Goal: Transaction & Acquisition: Purchase product/service

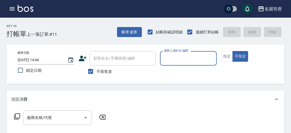
click at [167, 54] on input "服務人員姓名/編號" at bounding box center [187, 58] width 51 height 10
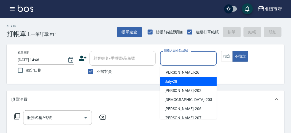
click at [178, 82] on div "Baly -28" at bounding box center [188, 81] width 57 height 9
type input "Baly-28"
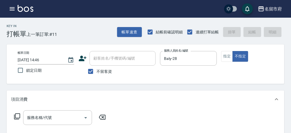
click at [18, 116] on icon at bounding box center [17, 116] width 7 height 7
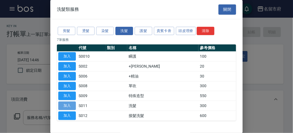
click at [70, 103] on button "加入" at bounding box center [67, 105] width 18 height 9
type input "洗髮(S011)"
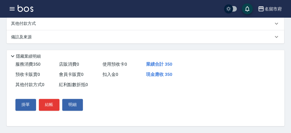
scroll to position [39, 0]
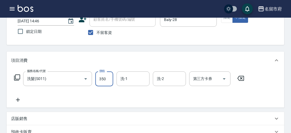
click at [107, 80] on input "350" at bounding box center [104, 78] width 18 height 15
drag, startPoint x: 108, startPoint y: 80, endPoint x: 104, endPoint y: 78, distance: 5.2
click at [104, 78] on input "320" at bounding box center [104, 78] width 18 height 15
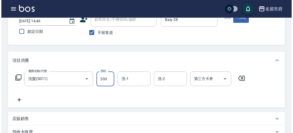
scroll to position [161, 0]
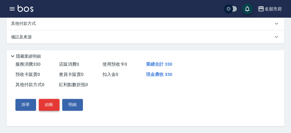
type input "330"
click at [44, 105] on button "結帳" at bounding box center [49, 105] width 21 height 12
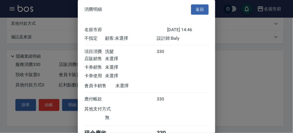
scroll to position [31, 0]
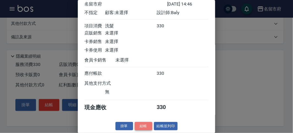
click at [136, 126] on button "結帳" at bounding box center [144, 126] width 18 height 9
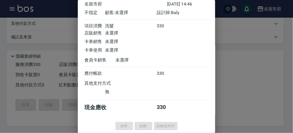
type input "[DATE] 15:29"
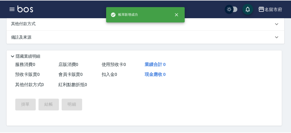
scroll to position [0, 0]
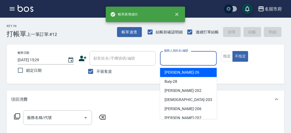
click at [182, 61] on input "服務人員姓名/編號" at bounding box center [187, 58] width 51 height 10
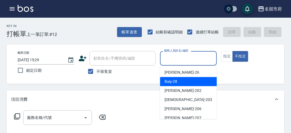
drag, startPoint x: 182, startPoint y: 81, endPoint x: 173, endPoint y: 83, distance: 9.3
click at [181, 81] on div "Baly -28" at bounding box center [188, 81] width 57 height 9
type input "Baly-28"
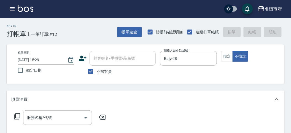
click at [13, 116] on div "服務名稱/代號 服務名稱/代號" at bounding box center [60, 117] width 98 height 15
click at [18, 116] on icon at bounding box center [17, 116] width 7 height 7
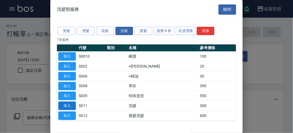
click at [64, 101] on button "加入" at bounding box center [67, 105] width 18 height 9
type input "洗髮(S011)"
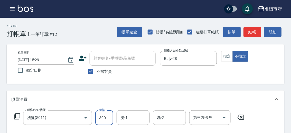
click at [101, 116] on input "300" at bounding box center [104, 117] width 18 height 15
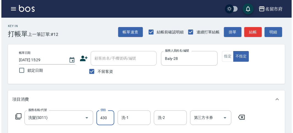
scroll to position [161, 0]
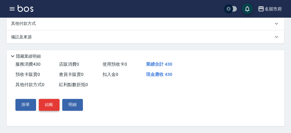
type input "430"
click at [51, 105] on button "結帳" at bounding box center [49, 105] width 21 height 12
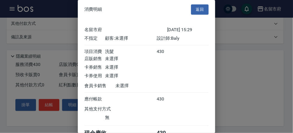
scroll to position [31, 0]
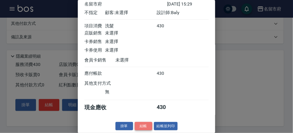
drag, startPoint x: 138, startPoint y: 125, endPoint x: 141, endPoint y: 109, distance: 16.2
click at [138, 124] on button "結帳" at bounding box center [144, 126] width 18 height 9
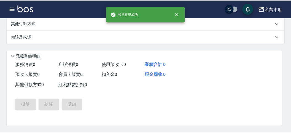
scroll to position [0, 0]
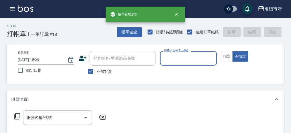
click at [187, 55] on input "服務人員姓名/編號" at bounding box center [187, 58] width 51 height 10
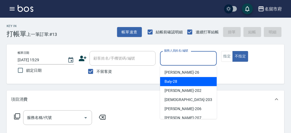
drag, startPoint x: 187, startPoint y: 55, endPoint x: 180, endPoint y: 80, distance: 25.8
click at [180, 80] on ul "[PERSON_NAME] -26 Baly -28 [PERSON_NAME] -202 聖德 -203 [PERSON_NAME] -206 [PERSO…" at bounding box center [188, 92] width 57 height 53
click at [181, 80] on div "Baly -28" at bounding box center [188, 81] width 57 height 9
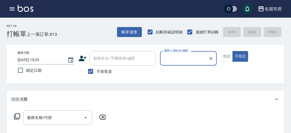
type input "Baly-28"
drag, startPoint x: 40, startPoint y: 124, endPoint x: 49, endPoint y: 112, distance: 15.0
click at [40, 121] on div "服務名稱/代號" at bounding box center [57, 117] width 69 height 15
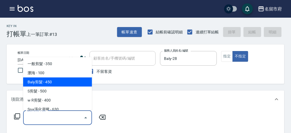
click at [61, 81] on span "Baly剪髮 - 450" at bounding box center [57, 81] width 69 height 9
type input "Baly剪髮(C004)"
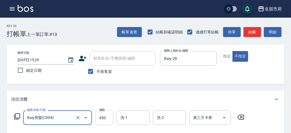
drag, startPoint x: 115, startPoint y: 119, endPoint x: 109, endPoint y: 119, distance: 5.5
click at [113, 119] on div "服務名稱/代號 Baly剪髮(C004) 服務名稱/代號 價格 450 價格 洗-1 洗-1 洗-2 洗-2 第三方卡券 第三方卡券" at bounding box center [129, 117] width 236 height 15
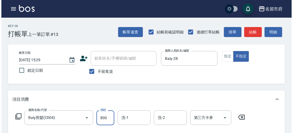
scroll to position [161, 0]
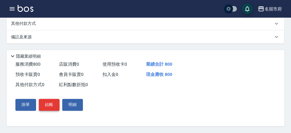
type input "800"
click at [51, 108] on button "結帳" at bounding box center [49, 105] width 21 height 12
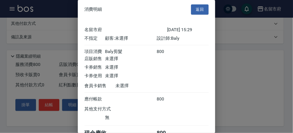
scroll to position [31, 0]
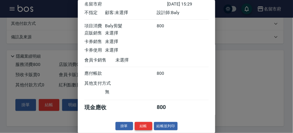
drag, startPoint x: 145, startPoint y: 121, endPoint x: 137, endPoint y: 122, distance: 8.0
click at [143, 121] on div "消費明細 返回 名留市府 [DATE] 15:29 不指定 顧客: 未選擇 設計師: Baly 項目消費 Baly剪髮 800 店販銷售 未選擇 卡券銷售 未…" at bounding box center [147, 66] width 138 height 133
click at [146, 124] on button "結帳" at bounding box center [144, 126] width 18 height 9
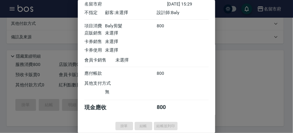
type input "[DATE] 15:30"
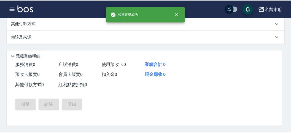
scroll to position [0, 0]
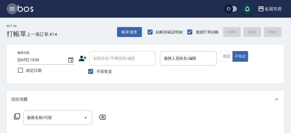
click at [11, 10] on icon "button" at bounding box center [12, 9] width 7 height 7
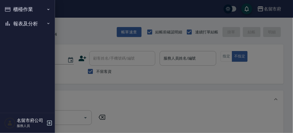
click at [18, 25] on button "報表及分析" at bounding box center [27, 24] width 51 height 14
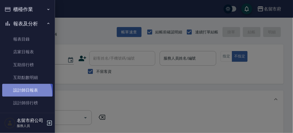
click at [22, 94] on link "設計師日報表" at bounding box center [27, 90] width 51 height 13
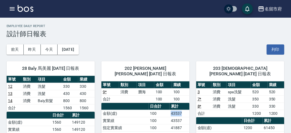
drag, startPoint x: 168, startPoint y: 107, endPoint x: 188, endPoint y: 106, distance: 19.8
click at [188, 110] on tr "金額(虛) 100 43537" at bounding box center [145, 113] width 88 height 7
click at [188, 110] on td "43537" at bounding box center [179, 113] width 20 height 7
click at [74, 47] on button "[DATE]" at bounding box center [68, 49] width 21 height 10
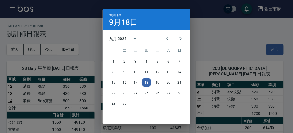
click at [73, 57] on div "選擇日期 [DATE] 九月 2025 一 二 三 四 五 六 日 1 2 3 4 5 6 7 8 9 10 11 12 13 14 15 16 17 18 …" at bounding box center [146, 66] width 293 height 133
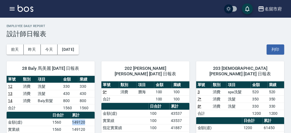
drag, startPoint x: 73, startPoint y: 120, endPoint x: 89, endPoint y: 121, distance: 15.7
click at [89, 121] on td "149120" at bounding box center [83, 121] width 24 height 7
click at [102, 117] on td "實業績" at bounding box center [124, 120] width 47 height 7
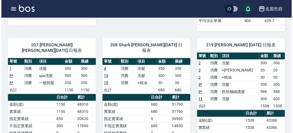
scroll to position [61, 0]
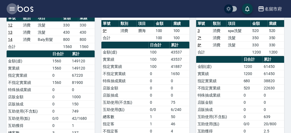
click at [14, 7] on icon "button" at bounding box center [12, 8] width 5 height 3
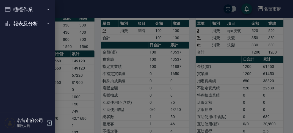
click at [19, 28] on button "報表及分析" at bounding box center [27, 24] width 51 height 14
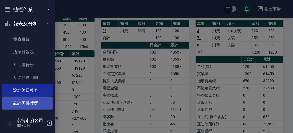
click at [27, 100] on link "設計師排行榜" at bounding box center [27, 102] width 51 height 13
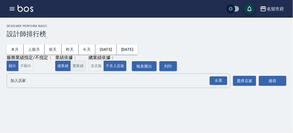
click at [81, 67] on button "實業績" at bounding box center [77, 66] width 15 height 11
drag, startPoint x: 94, startPoint y: 66, endPoint x: 156, endPoint y: 73, distance: 62.0
click at [94, 66] on button "含店販" at bounding box center [96, 66] width 15 height 11
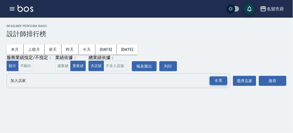
click at [220, 83] on div "全選" at bounding box center [219, 80] width 18 height 9
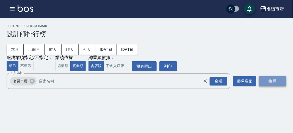
click at [280, 81] on button "搜尋" at bounding box center [273, 81] width 28 height 10
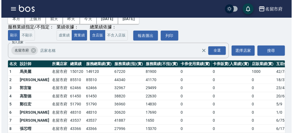
scroll to position [48, 0]
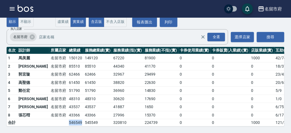
drag, startPoint x: 48, startPoint y: 118, endPoint x: 62, endPoint y: 115, distance: 14.8
click at [62, 119] on tr "合計 546549 545549 320810 224739 0 0 1000 121 / 2298" at bounding box center [159, 122] width 305 height 7
click at [67, 119] on td "546549" at bounding box center [75, 122] width 16 height 7
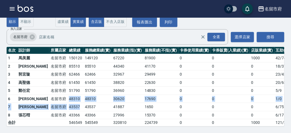
drag, startPoint x: 50, startPoint y: 97, endPoint x: 64, endPoint y: 98, distance: 13.8
click at [64, 98] on tbody "1 [GEOGRAPHIC_DATA] 150120 149120 67220 81900 0 0 1000 42 / 749 2 駱姿紋 [GEOGRAPH…" at bounding box center [159, 90] width 305 height 72
click at [67, 103] on td "43537" at bounding box center [75, 107] width 16 height 8
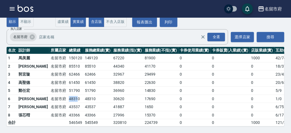
drag, startPoint x: 47, startPoint y: 93, endPoint x: 58, endPoint y: 93, distance: 10.7
click at [58, 94] on tr "6 [PERSON_NAME][GEOGRAPHIC_DATA] 48310 48310 30620 17690 0 0 0 1 / 0" at bounding box center [159, 98] width 305 height 8
click at [67, 94] on td "48310" at bounding box center [75, 98] width 16 height 8
drag, startPoint x: 51, startPoint y: 88, endPoint x: 61, endPoint y: 86, distance: 10.6
click at [67, 86] on td "51790" at bounding box center [75, 90] width 16 height 8
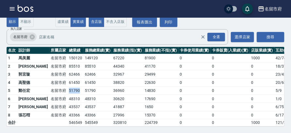
click at [67, 86] on td "51790" at bounding box center [75, 90] width 16 height 8
drag, startPoint x: 49, startPoint y: 78, endPoint x: 59, endPoint y: 78, distance: 10.7
click at [59, 78] on tr "4 [PERSON_NAME][GEOGRAPHIC_DATA] 61450 61450 38820 22630 0 0 0 20 / 639" at bounding box center [159, 82] width 305 height 8
click at [67, 78] on td "61450" at bounding box center [75, 82] width 16 height 8
click at [13, 10] on icon "button" at bounding box center [12, 9] width 7 height 7
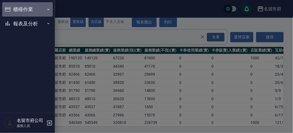
click at [13, 10] on button "櫃檯作業" at bounding box center [27, 9] width 51 height 14
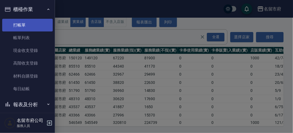
click at [17, 22] on link "打帳單" at bounding box center [27, 25] width 51 height 13
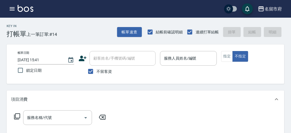
click at [64, 25] on div "Key In 打帳單 上一筆訂單:#14 帳單速查 結帳前確認明細 連續打單結帳 掛單 結帳 明細" at bounding box center [142, 28] width 284 height 20
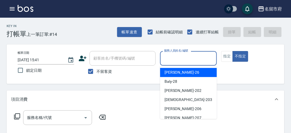
click at [189, 57] on input "服務人員姓名/編號" at bounding box center [187, 58] width 51 height 10
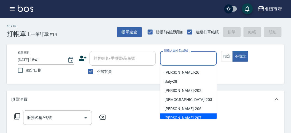
click at [194, 115] on div "[PERSON_NAME] -207" at bounding box center [188, 117] width 57 height 9
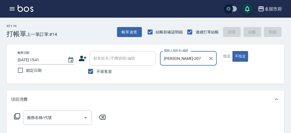
type input "[PERSON_NAME]-207"
click at [19, 116] on icon at bounding box center [17, 116] width 7 height 7
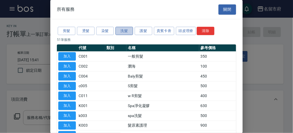
click at [131, 31] on button "洗髮" at bounding box center [125, 31] width 18 height 9
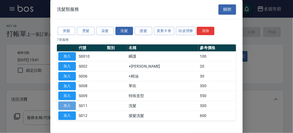
click at [66, 102] on button "加入" at bounding box center [67, 105] width 18 height 9
type input "洗髮(S011)"
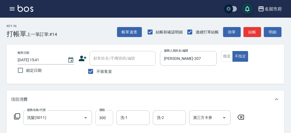
click at [108, 113] on input "300" at bounding box center [104, 117] width 18 height 15
type input "350"
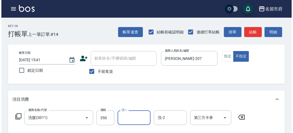
scroll to position [161, 0]
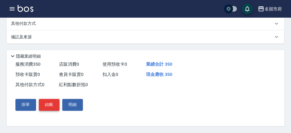
drag, startPoint x: 46, startPoint y: 98, endPoint x: 46, endPoint y: 103, distance: 5.3
click at [47, 98] on div "掛單 結帳 明細" at bounding box center [49, 105] width 72 height 16
click at [46, 104] on button "結帳" at bounding box center [49, 105] width 21 height 12
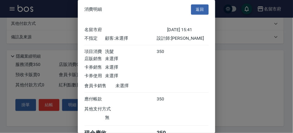
scroll to position [31, 0]
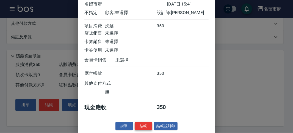
click at [139, 123] on button "結帳" at bounding box center [144, 126] width 18 height 9
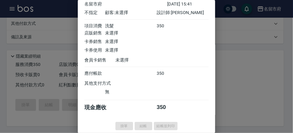
type input "[DATE] 15:49"
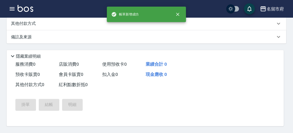
scroll to position [0, 0]
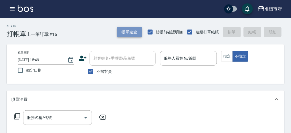
click at [123, 35] on button "帳單速查" at bounding box center [129, 32] width 25 height 10
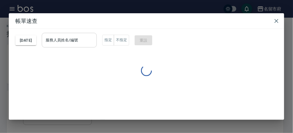
click at [94, 39] on input "服務人員姓名/編號" at bounding box center [69, 40] width 50 height 10
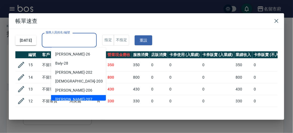
click at [88, 99] on div "[PERSON_NAME] -207" at bounding box center [78, 99] width 55 height 9
type input "[PERSON_NAME]-207"
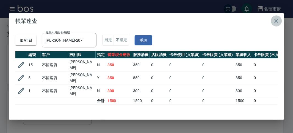
click at [276, 21] on icon "button" at bounding box center [277, 21] width 7 height 7
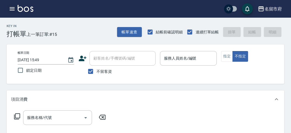
click at [13, 10] on icon "button" at bounding box center [12, 8] width 5 height 3
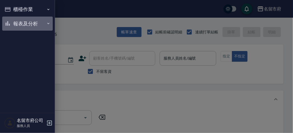
click at [17, 24] on button "報表及分析" at bounding box center [27, 24] width 51 height 14
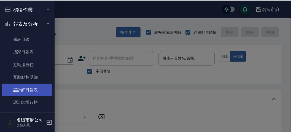
scroll to position [18, 0]
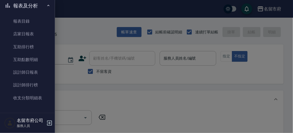
click at [30, 85] on link "設計師排行榜" at bounding box center [27, 84] width 51 height 13
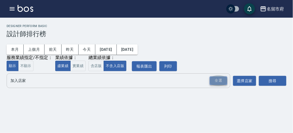
click at [220, 79] on div "全選" at bounding box center [219, 80] width 18 height 9
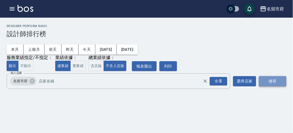
click at [273, 78] on button "搜尋" at bounding box center [273, 81] width 28 height 10
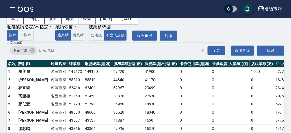
scroll to position [48, 0]
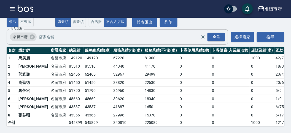
click at [29, 9] on img at bounding box center [26, 8] width 16 height 7
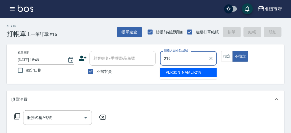
type input "[PERSON_NAME]-219"
type button "false"
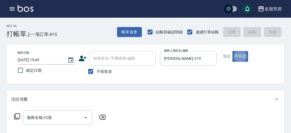
click at [15, 117] on icon at bounding box center [17, 116] width 6 height 6
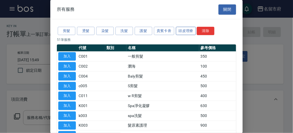
click at [186, 27] on button "頭皮理療" at bounding box center [186, 31] width 20 height 9
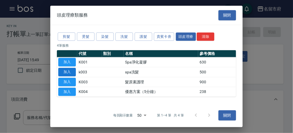
drag, startPoint x: 72, startPoint y: 73, endPoint x: 75, endPoint y: 72, distance: 3.1
click at [72, 73] on button "加入" at bounding box center [67, 72] width 18 height 9
type input "spa洗髮(k003)"
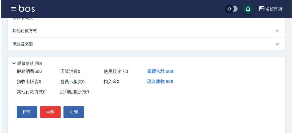
scroll to position [166, 0]
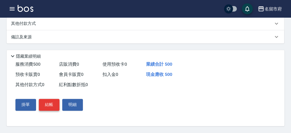
click at [55, 105] on button "結帳" at bounding box center [49, 105] width 21 height 12
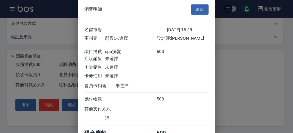
scroll to position [31, 0]
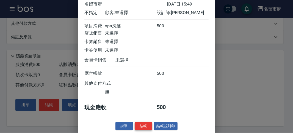
click at [148, 123] on button "結帳" at bounding box center [144, 126] width 18 height 9
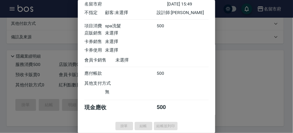
type input "[DATE] 16:04"
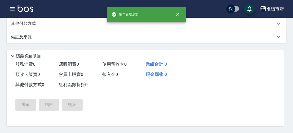
scroll to position [0, 0]
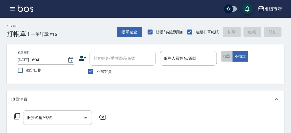
click at [226, 58] on button "指定" at bounding box center [227, 56] width 12 height 11
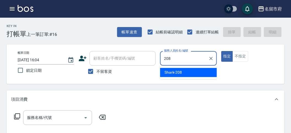
click at [173, 72] on span "Shark -208" at bounding box center [173, 72] width 18 height 6
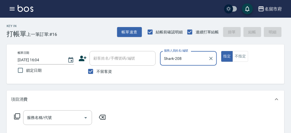
type input "Shark-208"
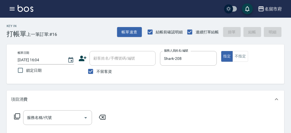
click at [18, 117] on icon at bounding box center [17, 116] width 7 height 7
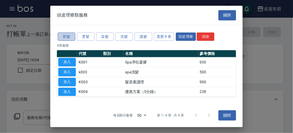
click at [70, 37] on button "剪髮" at bounding box center [67, 36] width 18 height 9
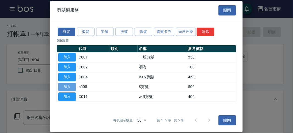
click at [69, 87] on button "加入" at bounding box center [67, 86] width 18 height 9
type input "S剪髮(c005)"
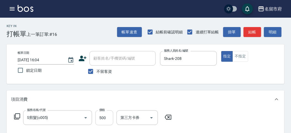
click at [107, 117] on input "500" at bounding box center [104, 117] width 18 height 15
click at [17, 115] on icon at bounding box center [17, 116] width 7 height 7
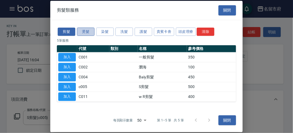
click at [88, 33] on button "燙髮" at bounding box center [86, 31] width 18 height 9
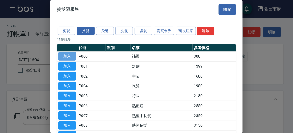
click at [70, 54] on button "加入" at bounding box center [67, 56] width 18 height 9
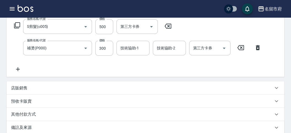
scroll to position [29, 0]
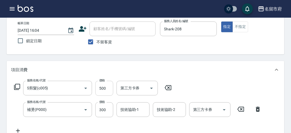
click at [109, 87] on input "500" at bounding box center [104, 88] width 18 height 15
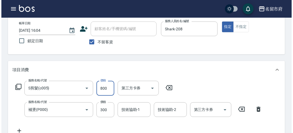
scroll to position [182, 0]
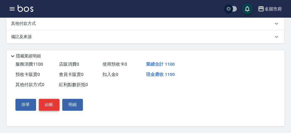
type input "800"
click at [43, 104] on button "結帳" at bounding box center [49, 105] width 21 height 12
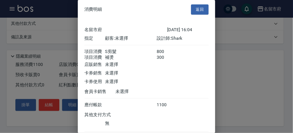
scroll to position [37, 0]
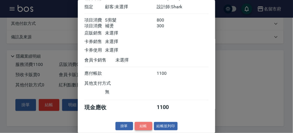
drag, startPoint x: 139, startPoint y: 124, endPoint x: 140, endPoint y: 121, distance: 3.1
click at [139, 123] on button "結帳" at bounding box center [144, 126] width 18 height 9
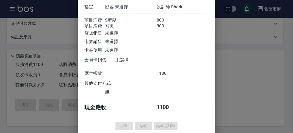
type input "[DATE] 16:09"
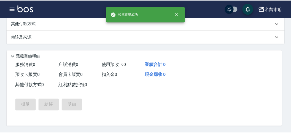
scroll to position [0, 0]
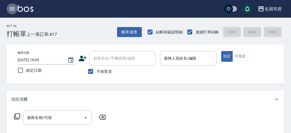
click at [13, 7] on icon "button" at bounding box center [12, 9] width 7 height 7
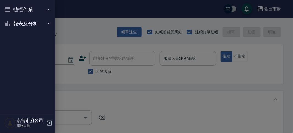
click at [32, 21] on button "報表及分析" at bounding box center [27, 24] width 51 height 14
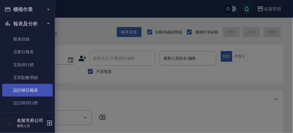
click at [26, 88] on link "設計師日報表" at bounding box center [27, 90] width 51 height 13
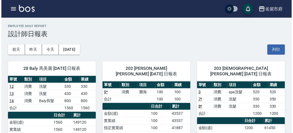
scroll to position [31, 0]
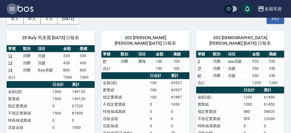
click at [13, 8] on icon "button" at bounding box center [12, 9] width 7 height 7
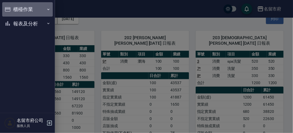
click at [26, 7] on button "櫃檯作業" at bounding box center [27, 9] width 51 height 14
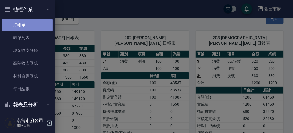
click at [33, 25] on link "打帳單" at bounding box center [27, 25] width 51 height 13
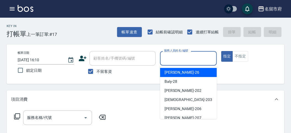
click at [173, 59] on input "服務人員姓名/編號" at bounding box center [187, 58] width 51 height 10
click at [178, 72] on div "[PERSON_NAME] -26" at bounding box center [188, 72] width 57 height 9
type input "[PERSON_NAME]-26"
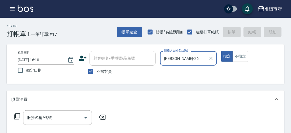
click at [16, 116] on icon at bounding box center [17, 116] width 7 height 7
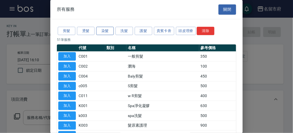
click at [104, 31] on button "染髮" at bounding box center [105, 31] width 18 height 9
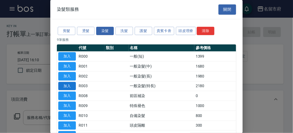
click at [67, 85] on button "加入" at bounding box center [67, 86] width 18 height 9
type input "一般染髮(特長)(R003)"
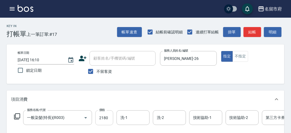
click at [100, 118] on input "2180" at bounding box center [104, 117] width 18 height 15
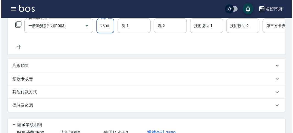
scroll to position [166, 0]
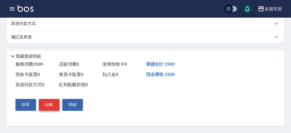
type input "2500"
click at [45, 105] on button "結帳" at bounding box center [49, 105] width 21 height 12
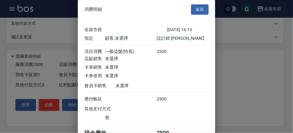
scroll to position [31, 0]
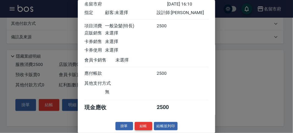
click at [145, 127] on button "結帳" at bounding box center [144, 126] width 18 height 9
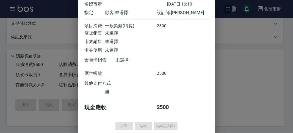
type input "[DATE] 16:50"
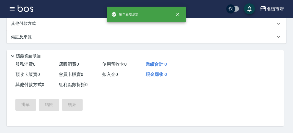
scroll to position [0, 0]
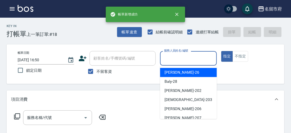
click at [195, 56] on input "服務人員姓名/編號" at bounding box center [187, 58] width 51 height 10
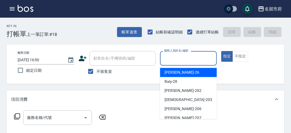
click at [204, 72] on div "[PERSON_NAME] -26" at bounding box center [188, 72] width 57 height 9
type input "[PERSON_NAME]-26"
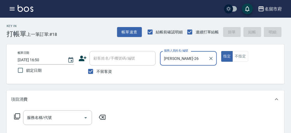
click at [18, 116] on icon at bounding box center [17, 116] width 7 height 7
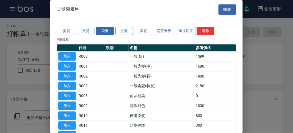
click at [126, 28] on button "洗髮" at bounding box center [125, 31] width 18 height 9
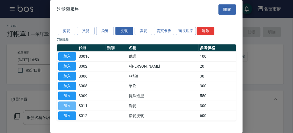
click at [71, 102] on button "加入" at bounding box center [67, 105] width 18 height 9
type input "洗髮(S011)"
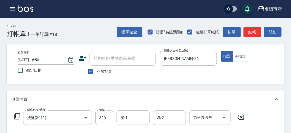
click at [18, 115] on icon at bounding box center [17, 116] width 7 height 7
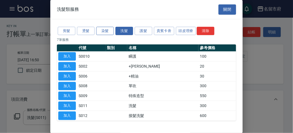
click at [101, 31] on button "染髮" at bounding box center [105, 31] width 18 height 9
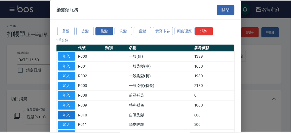
scroll to position [31, 0]
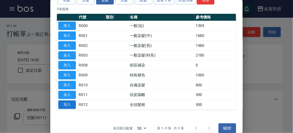
click at [64, 103] on button "加入" at bounding box center [67, 104] width 18 height 9
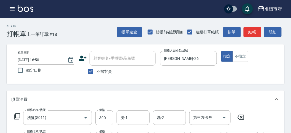
click at [18, 115] on icon at bounding box center [17, 116] width 7 height 7
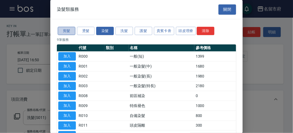
click at [73, 29] on button "剪髮" at bounding box center [67, 31] width 18 height 9
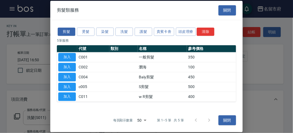
click at [70, 58] on button "加入" at bounding box center [67, 57] width 18 height 9
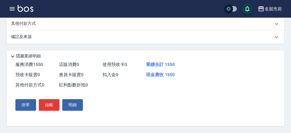
scroll to position [87, 0]
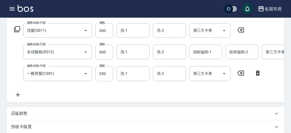
click at [18, 26] on icon at bounding box center [17, 29] width 6 height 6
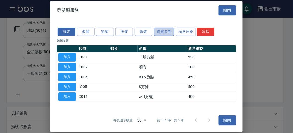
click at [159, 32] on button "貴賓卡劵" at bounding box center [164, 31] width 20 height 9
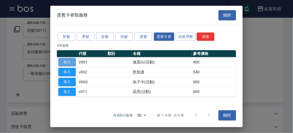
click at [72, 62] on button "加入" at bounding box center [67, 62] width 18 height 9
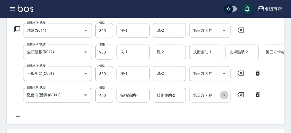
click at [224, 95] on icon "Open" at bounding box center [224, 95] width 7 height 7
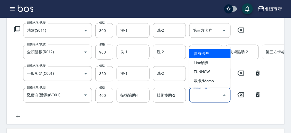
click at [215, 53] on span "舊有卡券" at bounding box center [209, 53] width 41 height 9
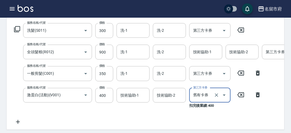
type input "舊有卡券"
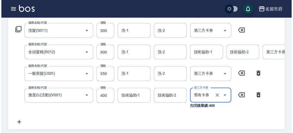
scroll to position [236, 0]
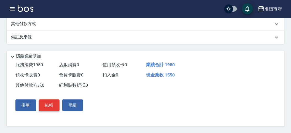
click at [50, 105] on button "結帳" at bounding box center [49, 105] width 21 height 12
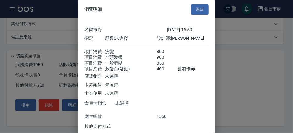
scroll to position [49, 0]
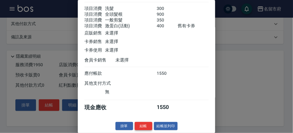
click at [143, 126] on button "結帳" at bounding box center [144, 126] width 18 height 9
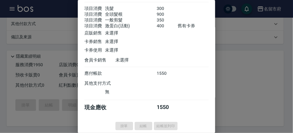
type input "[DATE] 16:51"
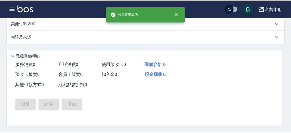
scroll to position [0, 0]
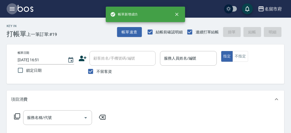
click at [12, 9] on icon "button" at bounding box center [12, 8] width 5 height 3
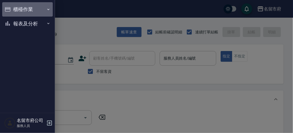
click at [20, 11] on button "櫃檯作業" at bounding box center [27, 9] width 51 height 14
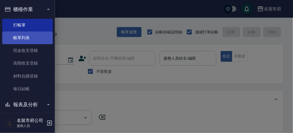
click at [38, 38] on link "帳單列表" at bounding box center [27, 37] width 51 height 13
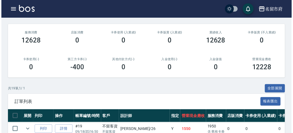
scroll to position [153, 0]
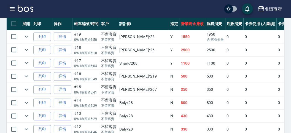
click at [12, 7] on icon "button" at bounding box center [12, 8] width 5 height 3
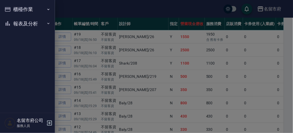
click at [15, 8] on button "櫃檯作業" at bounding box center [27, 9] width 51 height 14
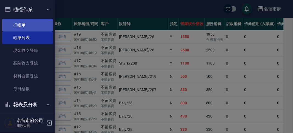
click at [29, 24] on link "打帳單" at bounding box center [27, 25] width 51 height 13
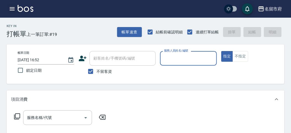
click at [13, 9] on icon "button" at bounding box center [12, 8] width 5 height 3
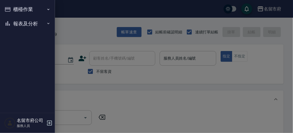
click at [33, 25] on button "報表及分析" at bounding box center [27, 24] width 51 height 14
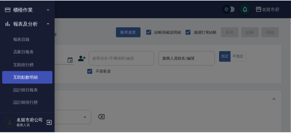
scroll to position [18, 0]
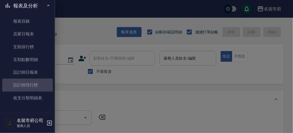
drag, startPoint x: 37, startPoint y: 85, endPoint x: 155, endPoint y: 83, distance: 117.5
click at [37, 85] on link "設計師排行榜" at bounding box center [27, 84] width 51 height 13
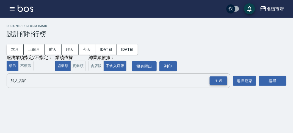
click at [222, 80] on div "全選" at bounding box center [219, 80] width 18 height 9
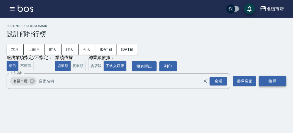
click at [277, 82] on button "搜尋" at bounding box center [273, 81] width 28 height 10
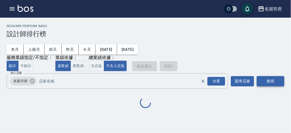
scroll to position [48, 0]
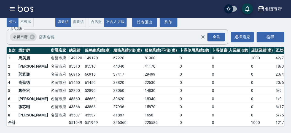
click at [24, 8] on img at bounding box center [26, 8] width 16 height 7
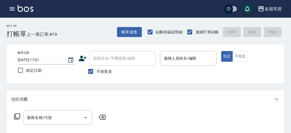
click at [181, 122] on div "服務名稱/代號 服務名稱/代號" at bounding box center [145, 127] width 277 height 38
click at [13, 12] on icon "button" at bounding box center [12, 9] width 7 height 7
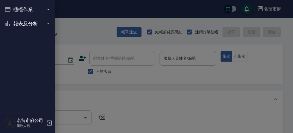
click at [35, 26] on button "報表及分析" at bounding box center [27, 24] width 51 height 14
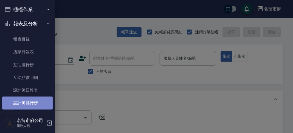
click at [35, 104] on link "設計師排行榜" at bounding box center [27, 102] width 51 height 13
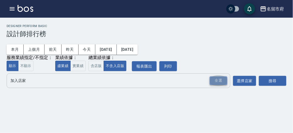
click at [225, 79] on div "全選" at bounding box center [219, 80] width 18 height 9
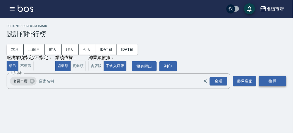
click at [266, 80] on button "搜尋" at bounding box center [273, 81] width 28 height 10
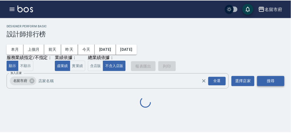
scroll to position [48, 0]
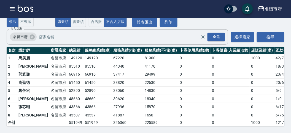
click at [29, 6] on img at bounding box center [26, 8] width 16 height 7
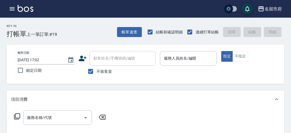
drag, startPoint x: 187, startPoint y: 83, endPoint x: 191, endPoint y: 81, distance: 4.8
click at [187, 83] on div "帳單日期 [DATE] 17:02 鎖定日期 顧客姓名/手機號碼/編號 顧客姓名/手機號碼/編號 不留客資 服務人員姓名/編號 服務人員姓名/編號 指定 不指定" at bounding box center [145, 63] width 277 height 39
click at [262, 71] on div "帳單日期 [DATE] 17:02 鎖定日期 顧客姓名/手機號碼/編號 顧客姓名/手機號碼/編號 不留客資 服務人員姓名/編號 服務人員姓名/編號 指定 不指定" at bounding box center [145, 64] width 264 height 26
click at [171, 59] on input "服務人員姓名/編號" at bounding box center [187, 58] width 51 height 10
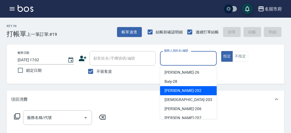
click at [170, 92] on span "[PERSON_NAME] -202" at bounding box center [182, 91] width 37 height 6
type input "[PERSON_NAME]-202"
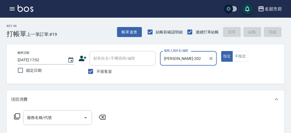
click at [21, 115] on div "服務名稱/代號 服務名稱/代號" at bounding box center [60, 117] width 98 height 15
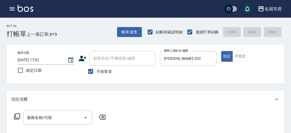
click at [17, 116] on icon at bounding box center [17, 116] width 7 height 7
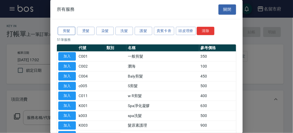
drag, startPoint x: 67, startPoint y: 31, endPoint x: 66, endPoint y: 36, distance: 5.6
click at [67, 31] on button "剪髮" at bounding box center [67, 31] width 18 height 9
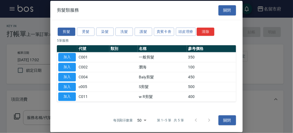
drag, startPoint x: 73, startPoint y: 99, endPoint x: 138, endPoint y: 77, distance: 68.6
click at [73, 99] on button "加入" at bounding box center [67, 96] width 18 height 9
type input "w R剪髮(C011)"
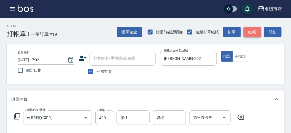
click at [250, 29] on button "結帳" at bounding box center [252, 32] width 18 height 10
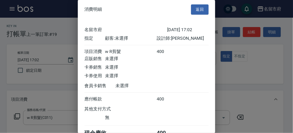
scroll to position [31, 0]
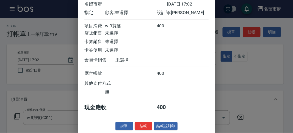
click at [141, 127] on button "結帳" at bounding box center [144, 126] width 18 height 9
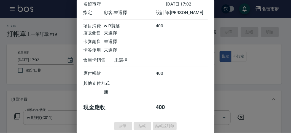
type input "[DATE] 17:33"
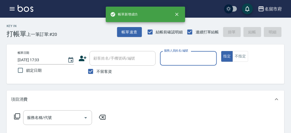
click at [171, 62] on input "服務人員姓名/編號" at bounding box center [187, 58] width 51 height 10
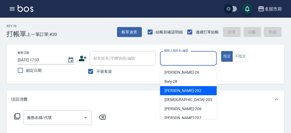
drag, startPoint x: 181, startPoint y: 89, endPoint x: 107, endPoint y: 110, distance: 76.6
click at [179, 89] on div "[PERSON_NAME] -202" at bounding box center [188, 90] width 57 height 9
type input "[PERSON_NAME]-202"
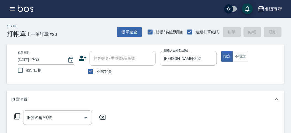
click at [19, 116] on icon at bounding box center [17, 116] width 7 height 7
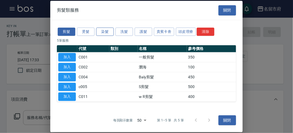
click at [104, 32] on button "染髮" at bounding box center [105, 31] width 18 height 9
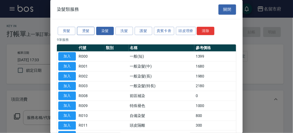
click at [83, 32] on button "燙髮" at bounding box center [86, 31] width 18 height 9
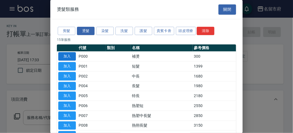
click at [74, 56] on button "加入" at bounding box center [67, 56] width 18 height 9
type input "補燙(P000)"
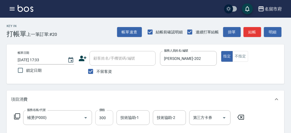
click at [108, 115] on input "300" at bounding box center [104, 117] width 18 height 15
click at [17, 114] on icon at bounding box center [17, 116] width 7 height 7
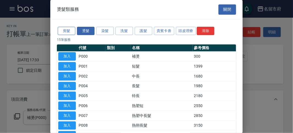
click at [64, 28] on button "剪髮" at bounding box center [67, 31] width 18 height 9
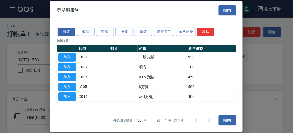
click at [71, 94] on button "加入" at bounding box center [67, 96] width 18 height 9
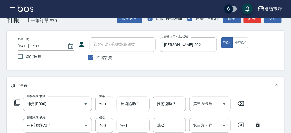
scroll to position [75, 0]
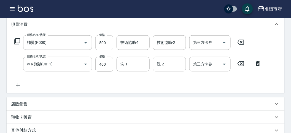
click at [104, 41] on input "500" at bounding box center [104, 42] width 18 height 15
type input "500"
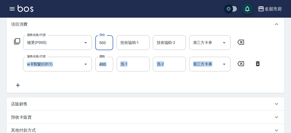
drag, startPoint x: 86, startPoint y: 93, endPoint x: 93, endPoint y: 83, distance: 12.6
click at [85, 92] on div "項目消費 服務名稱/代號 補燙(P000) 服務名稱/代號 價格 500 價格 技術協助-1 技術協助-1 技術協助-2 技術協助-2 第三方卡券 第三方卡券…" at bounding box center [145, 82] width 277 height 135
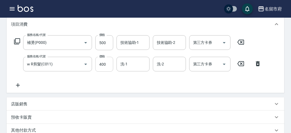
click at [106, 63] on input "400" at bounding box center [104, 64] width 18 height 15
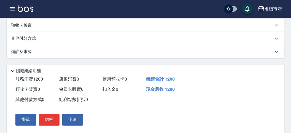
type input "700"
click at [46, 40] on div "其他付款方式" at bounding box center [142, 39] width 262 height 6
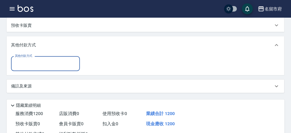
scroll to position [0, 0]
click at [52, 66] on input "其他付款方式" at bounding box center [45, 64] width 64 height 10
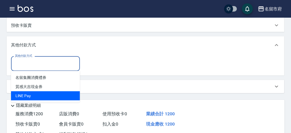
drag, startPoint x: 54, startPoint y: 96, endPoint x: 92, endPoint y: 91, distance: 37.4
click at [55, 96] on span "LlNE Pay" at bounding box center [45, 95] width 69 height 9
type input "LlNE Pay"
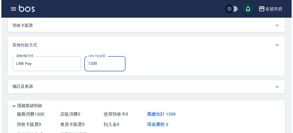
scroll to position [217, 0]
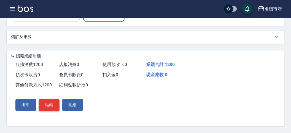
type input "1200"
click at [48, 102] on button "結帳" at bounding box center [49, 105] width 21 height 12
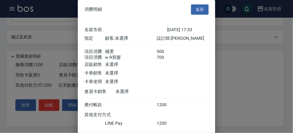
scroll to position [36, 0]
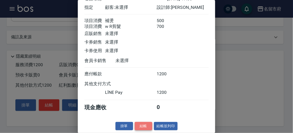
click at [146, 127] on button "結帳" at bounding box center [144, 126] width 18 height 9
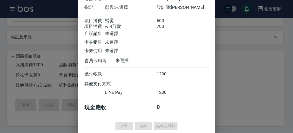
type input "[DATE] 17:34"
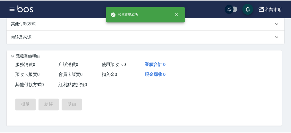
scroll to position [0, 0]
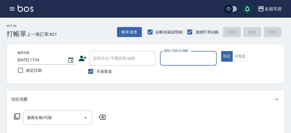
click at [11, 8] on icon "button" at bounding box center [12, 9] width 7 height 7
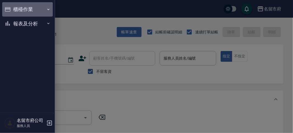
click at [16, 9] on button "櫃檯作業" at bounding box center [27, 9] width 51 height 14
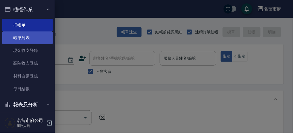
click at [27, 42] on link "帳單列表" at bounding box center [27, 37] width 51 height 13
click at [28, 41] on link "帳單列表" at bounding box center [27, 37] width 51 height 13
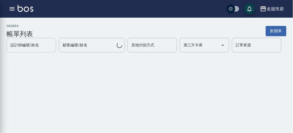
click at [39, 39] on div "設計師編號/姓名 設計師編號/姓名 顧客編號/姓名 顧客編號/姓名 其他付款方式 其他付款方式 第三方卡券 第三方卡券 訂單來源 訂單來源" at bounding box center [147, 45] width 280 height 15
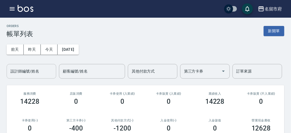
click at [34, 66] on input "設計師編號/姓名" at bounding box center [31, 71] width 45 height 10
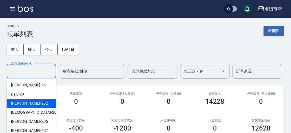
click at [34, 101] on div "[PERSON_NAME] -202" at bounding box center [32, 103] width 50 height 9
type input "[PERSON_NAME]-202"
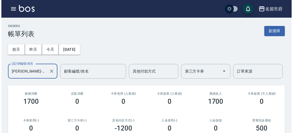
scroll to position [92, 0]
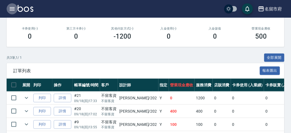
click at [10, 8] on icon "button" at bounding box center [12, 9] width 7 height 7
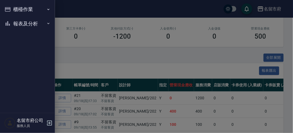
click at [11, 8] on button "櫃檯作業" at bounding box center [27, 9] width 51 height 14
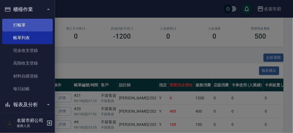
click at [23, 24] on link "打帳單" at bounding box center [27, 25] width 51 height 13
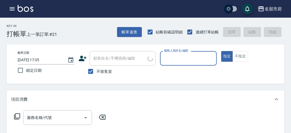
click at [189, 54] on input "服務人員姓名/編號" at bounding box center [187, 58] width 51 height 10
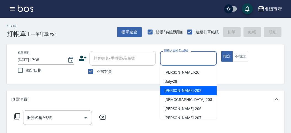
drag, startPoint x: 192, startPoint y: 88, endPoint x: 118, endPoint y: 99, distance: 74.5
click at [191, 88] on div "[PERSON_NAME] -202" at bounding box center [188, 90] width 57 height 9
type input "[PERSON_NAME]-202"
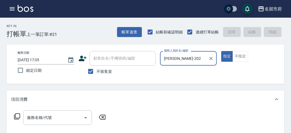
click at [19, 115] on icon at bounding box center [17, 116] width 7 height 7
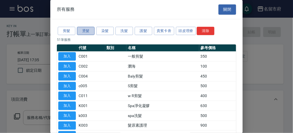
click at [81, 29] on button "燙髮" at bounding box center [86, 31] width 18 height 9
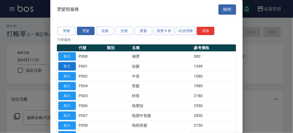
click at [67, 67] on button "加入" at bounding box center [67, 66] width 18 height 9
type input "短髮(P001)"
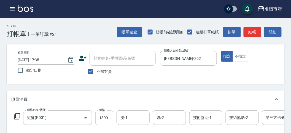
click at [101, 116] on input "1399" at bounding box center [104, 117] width 18 height 15
type input "2550"
click at [15, 115] on icon at bounding box center [17, 116] width 6 height 6
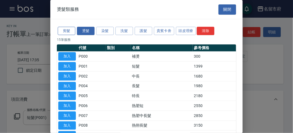
drag, startPoint x: 70, startPoint y: 32, endPoint x: 74, endPoint y: 35, distance: 5.2
click at [69, 32] on button "剪髮" at bounding box center [67, 31] width 18 height 9
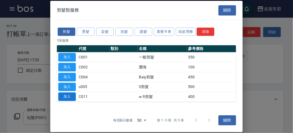
click at [65, 95] on button "加入" at bounding box center [67, 96] width 18 height 9
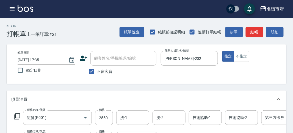
scroll to position [14, 0]
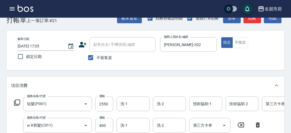
click at [14, 99] on div "服務名稱/代號 短髮(P001) 服務名稱/代號 價格 2550 價格 洗-1 洗-1 洗-2 洗-2 技術協助-1 技術協助-1 技術協助-2 技術協助-2…" at bounding box center [165, 103] width 309 height 15
click at [17, 104] on icon at bounding box center [17, 102] width 6 height 6
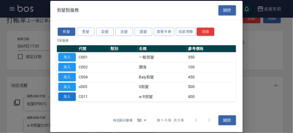
click at [68, 98] on button "加入" at bounding box center [67, 96] width 18 height 9
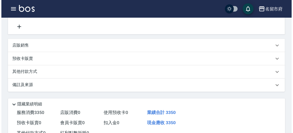
scroll to position [209, 0]
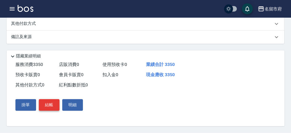
click at [47, 107] on button "結帳" at bounding box center [49, 105] width 21 height 12
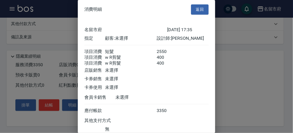
scroll to position [43, 0]
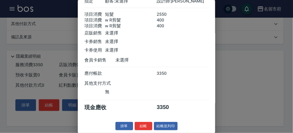
drag, startPoint x: 143, startPoint y: 129, endPoint x: 150, endPoint y: 119, distance: 11.5
click at [143, 127] on button "結帳" at bounding box center [144, 126] width 18 height 9
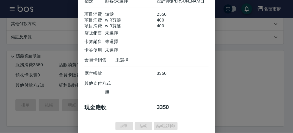
type input "[DATE] 17:36"
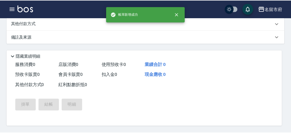
scroll to position [0, 0]
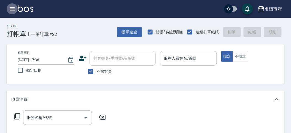
click at [12, 9] on icon "button" at bounding box center [12, 9] width 7 height 7
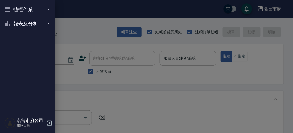
click at [19, 11] on button "櫃檯作業" at bounding box center [27, 9] width 51 height 14
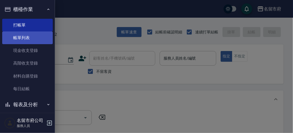
click at [22, 42] on link "帳單列表" at bounding box center [27, 37] width 51 height 13
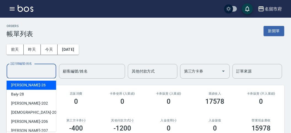
click at [43, 70] on input "設計師編號/姓名" at bounding box center [31, 71] width 45 height 10
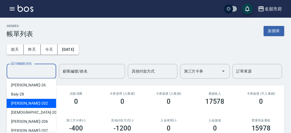
click at [48, 101] on div "[PERSON_NAME] -202" at bounding box center [32, 103] width 50 height 9
type input "[PERSON_NAME]-202"
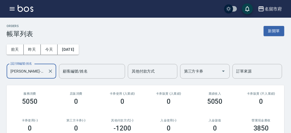
scroll to position [61, 0]
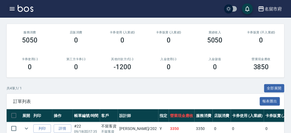
click at [15, 7] on icon "button" at bounding box center [12, 9] width 7 height 7
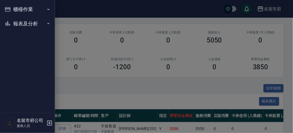
drag, startPoint x: 65, startPoint y: 89, endPoint x: 89, endPoint y: 89, distance: 24.5
click at [65, 89] on div at bounding box center [146, 66] width 293 height 133
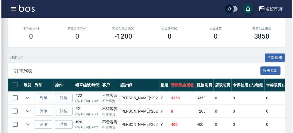
scroll to position [122, 0]
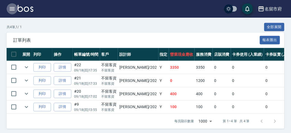
click at [12, 9] on icon "button" at bounding box center [12, 8] width 5 height 3
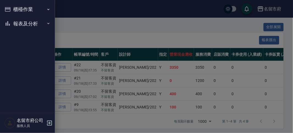
click at [12, 9] on button "櫃檯作業" at bounding box center [27, 9] width 51 height 14
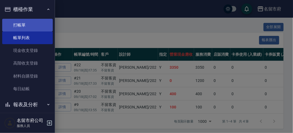
click at [21, 27] on link "打帳單" at bounding box center [27, 25] width 51 height 13
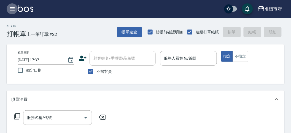
click at [12, 9] on icon "button" at bounding box center [12, 8] width 5 height 3
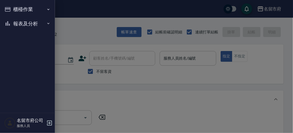
click at [18, 23] on button "報表及分析" at bounding box center [27, 24] width 51 height 14
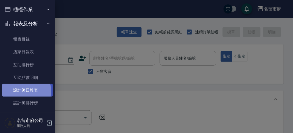
click at [20, 91] on link "設計師日報表" at bounding box center [27, 90] width 51 height 13
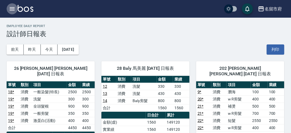
click at [12, 6] on icon "button" at bounding box center [12, 9] width 7 height 7
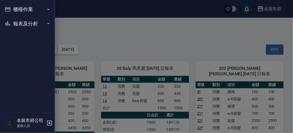
click at [12, 6] on div "櫃檯作業 打帳單 帳單列表 現金收支登錄 高階收支登錄 材料自購登錄 每日結帳 報表及分析 報表目錄 店家日報表 互助排行榜 互助點數明細 設計師日報表 設計…" at bounding box center [27, 66] width 55 height 133
click at [16, 13] on button "櫃檯作業" at bounding box center [27, 9] width 51 height 14
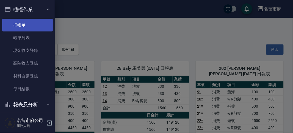
click at [21, 23] on link "打帳單" at bounding box center [27, 25] width 51 height 13
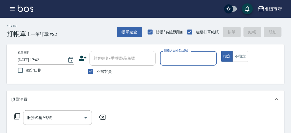
click at [162, 59] on div "服務人員姓名/編號" at bounding box center [188, 58] width 56 height 15
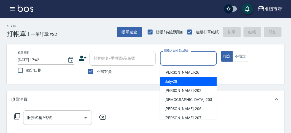
click at [163, 81] on div "Baly -28" at bounding box center [188, 81] width 57 height 9
type input "Baly-28"
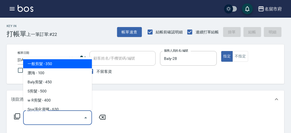
click at [45, 115] on input "服務名稱/代號" at bounding box center [54, 118] width 56 height 10
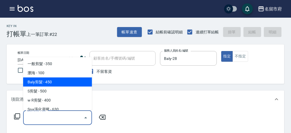
click at [45, 79] on span "Baly剪髮 - 450" at bounding box center [57, 81] width 69 height 9
type input "Baly剪髮(C004)"
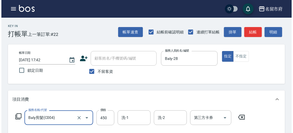
scroll to position [161, 0]
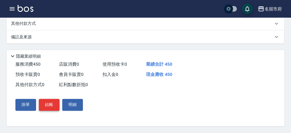
click at [46, 102] on button "結帳" at bounding box center [49, 105] width 21 height 12
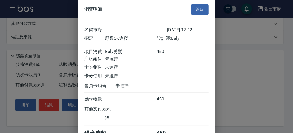
scroll to position [31, 0]
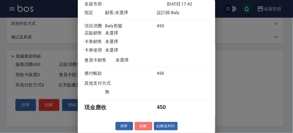
drag, startPoint x: 139, startPoint y: 126, endPoint x: 138, endPoint y: 123, distance: 3.1
click at [139, 126] on button "結帳" at bounding box center [144, 126] width 18 height 9
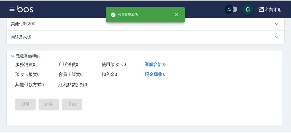
scroll to position [0, 0]
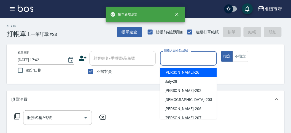
click at [178, 61] on input "服務人員姓名/編號" at bounding box center [187, 58] width 51 height 10
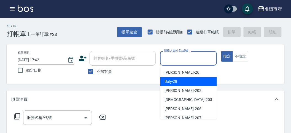
drag, startPoint x: 180, startPoint y: 81, endPoint x: 84, endPoint y: 89, distance: 96.7
click at [179, 81] on div "Baly -28" at bounding box center [188, 81] width 57 height 9
type input "Baly-28"
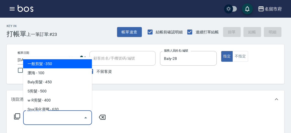
drag, startPoint x: 37, startPoint y: 116, endPoint x: 42, endPoint y: 99, distance: 17.4
click at [37, 116] on input "服務名稱/代號" at bounding box center [54, 118] width 56 height 10
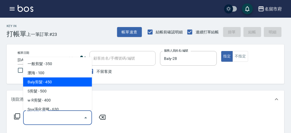
click at [48, 85] on span "Baly剪髮 - 450" at bounding box center [57, 81] width 69 height 9
type input "Baly剪髮(C004)"
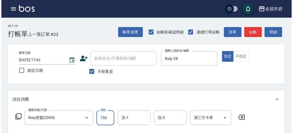
scroll to position [161, 0]
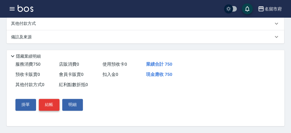
type input "750"
click at [50, 106] on button "結帳" at bounding box center [49, 105] width 21 height 12
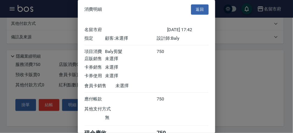
scroll to position [31, 0]
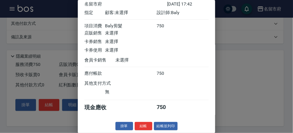
click at [138, 124] on button "結帳" at bounding box center [144, 126] width 18 height 9
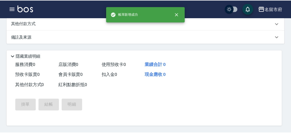
scroll to position [0, 0]
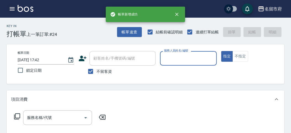
click at [11, 11] on icon "button" at bounding box center [12, 9] width 7 height 7
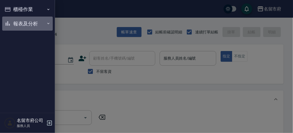
click at [23, 24] on button "報表及分析" at bounding box center [27, 24] width 51 height 14
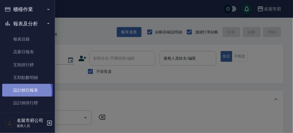
click at [25, 92] on link "設計師日報表" at bounding box center [27, 90] width 51 height 13
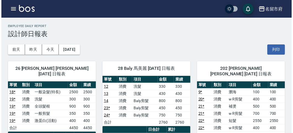
scroll to position [31, 0]
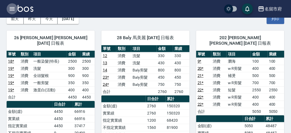
click at [9, 8] on icon "button" at bounding box center [12, 9] width 7 height 7
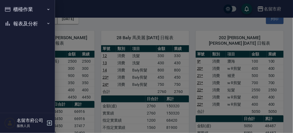
click at [9, 8] on div "櫃檯作業 打帳單 帳單列表 現金收支登錄 高階收支登錄 材料自購登錄 每日結帳 報表及分析 報表目錄 店家日報表 互助排行榜 互助點數明細 設計師日報表 設計…" at bounding box center [27, 66] width 55 height 133
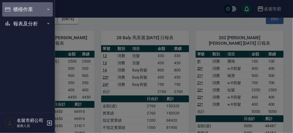
click at [23, 11] on button "櫃檯作業" at bounding box center [27, 9] width 51 height 14
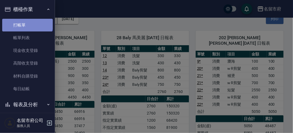
click at [27, 22] on link "打帳單" at bounding box center [27, 25] width 51 height 13
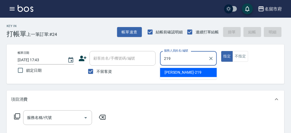
type input "[PERSON_NAME]-219"
type button "true"
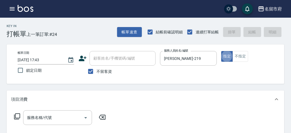
click at [18, 117] on icon at bounding box center [17, 116] width 7 height 7
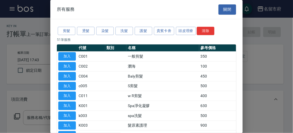
drag, startPoint x: 192, startPoint y: 31, endPoint x: 138, endPoint y: 59, distance: 60.9
click at [191, 31] on button "頭皮理療" at bounding box center [186, 31] width 20 height 9
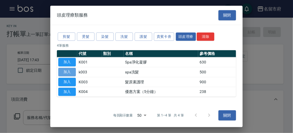
click at [71, 71] on button "加入" at bounding box center [67, 72] width 18 height 9
type input "spa洗髮(k003)"
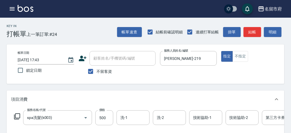
click at [19, 113] on icon at bounding box center [17, 116] width 6 height 6
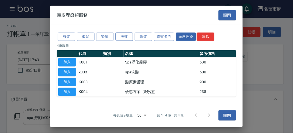
click at [126, 35] on button "洗髮" at bounding box center [125, 36] width 18 height 9
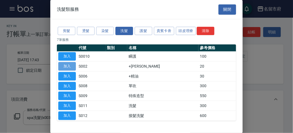
click at [68, 67] on button "加入" at bounding box center [67, 66] width 18 height 9
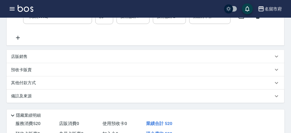
scroll to position [188, 0]
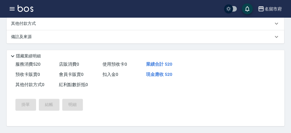
type input "[DATE] 18:18"
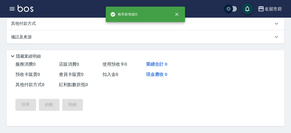
scroll to position [0, 0]
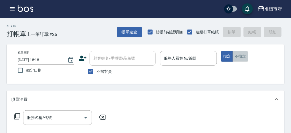
click at [241, 57] on button "不指定" at bounding box center [239, 56] width 15 height 11
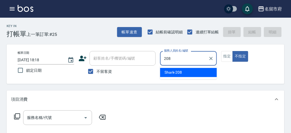
click at [186, 75] on div "Shark -208" at bounding box center [188, 72] width 57 height 9
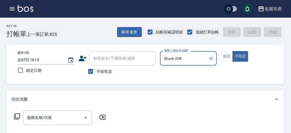
type input "Shark-208"
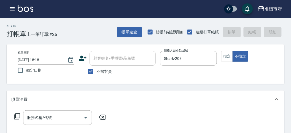
click at [15, 116] on icon at bounding box center [17, 116] width 7 height 7
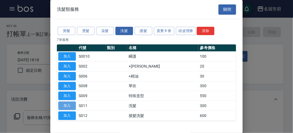
click at [69, 103] on button "加入" at bounding box center [67, 105] width 18 height 9
type input "洗髮(S011)"
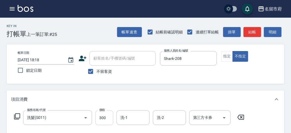
click at [112, 120] on input "300" at bounding box center [104, 117] width 18 height 15
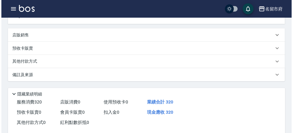
scroll to position [161, 0]
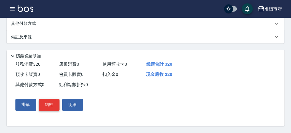
type input "320"
click at [48, 107] on button "結帳" at bounding box center [49, 105] width 21 height 12
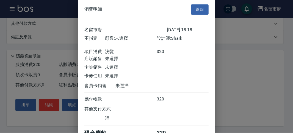
scroll to position [31, 0]
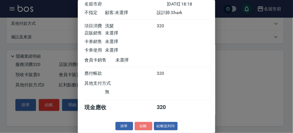
click at [145, 125] on button "結帳" at bounding box center [144, 126] width 18 height 9
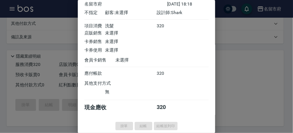
type input "[DATE] 18:31"
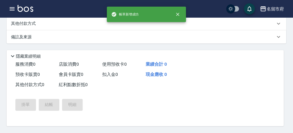
scroll to position [0, 0]
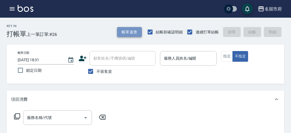
click at [128, 34] on button "帳單速查" at bounding box center [129, 32] width 25 height 10
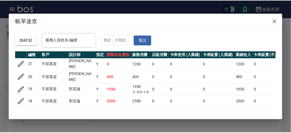
scroll to position [92, 0]
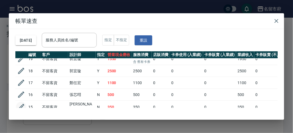
click at [19, 103] on icon "button" at bounding box center [21, 107] width 8 height 8
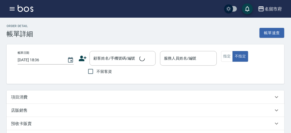
type input "[DATE] 15:41"
checkbox input "true"
type input "[PERSON_NAME]-207"
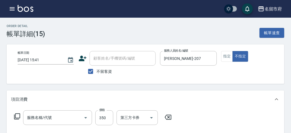
type input "洗髮(S011)"
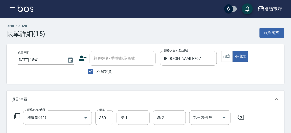
click at [28, 7] on img at bounding box center [26, 8] width 16 height 7
